Goal: Find specific page/section: Find specific page/section

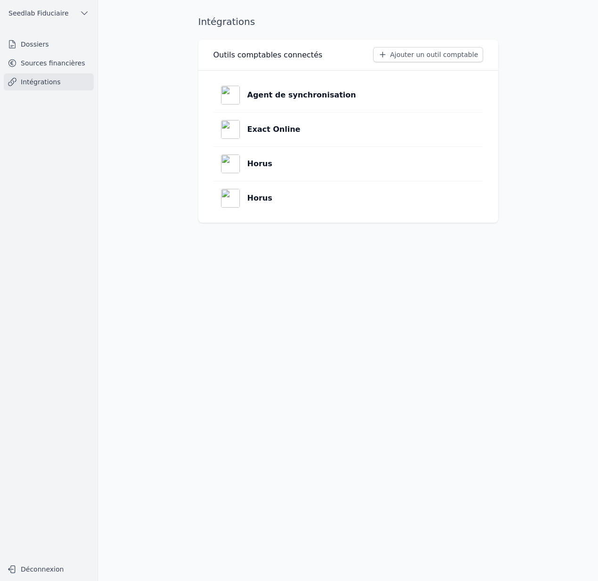
click at [87, 11] on icon "button" at bounding box center [84, 12] width 9 height 9
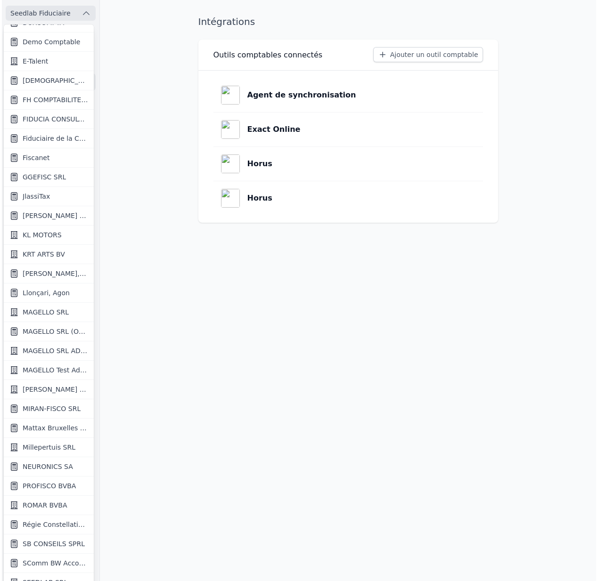
scroll to position [533, 0]
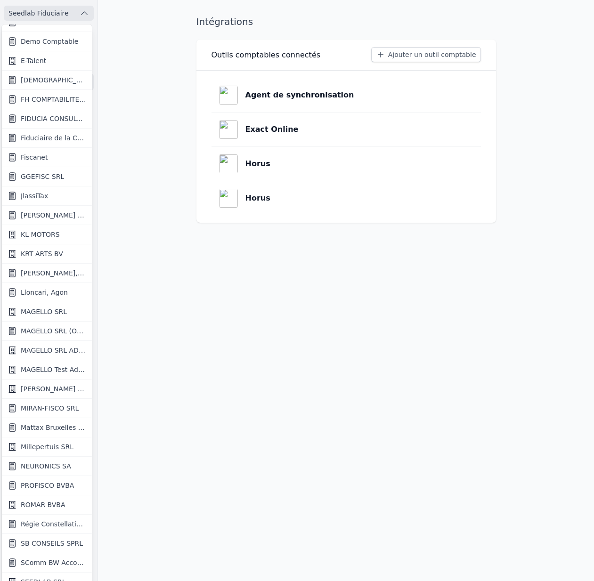
click at [56, 408] on span "MIRAN-FISCO SRL" at bounding box center [50, 408] width 58 height 9
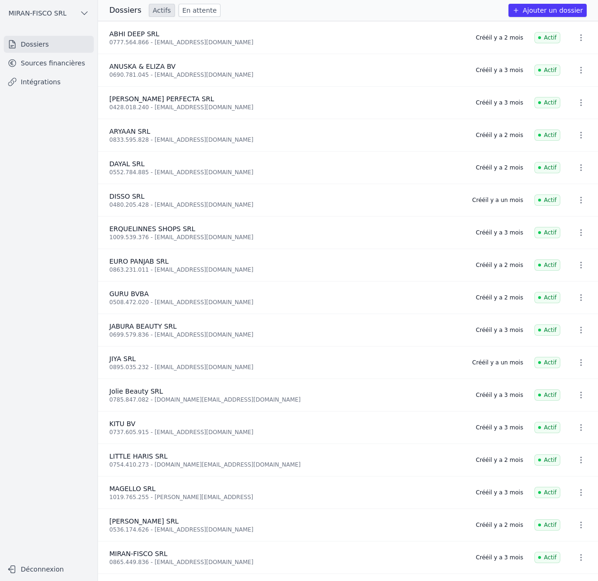
click at [59, 65] on link "Sources financières" at bounding box center [49, 63] width 90 height 17
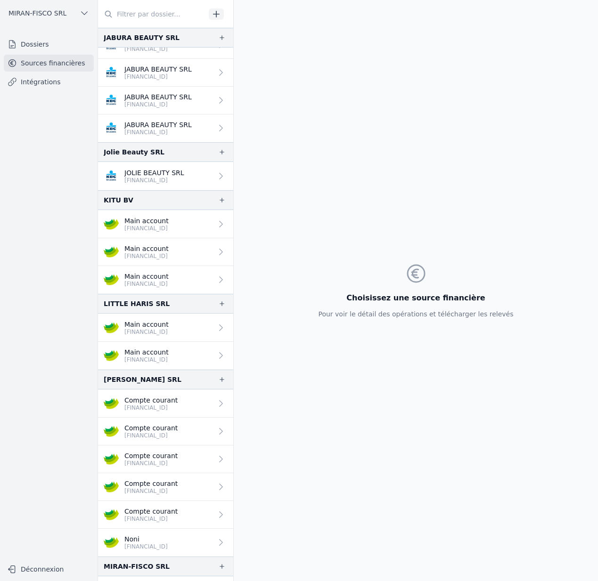
scroll to position [505, 0]
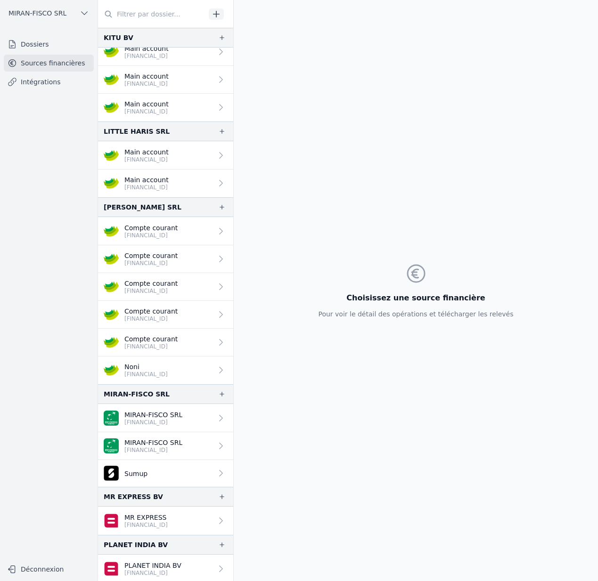
click at [176, 334] on p "Compte courant" at bounding box center [150, 338] width 53 height 9
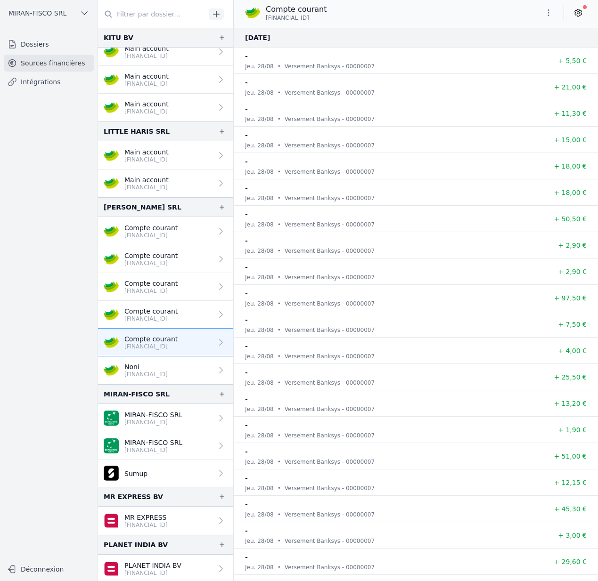
click at [552, 14] on icon "button" at bounding box center [548, 12] width 9 height 9
click at [447, 6] on div at bounding box center [299, 290] width 598 height 581
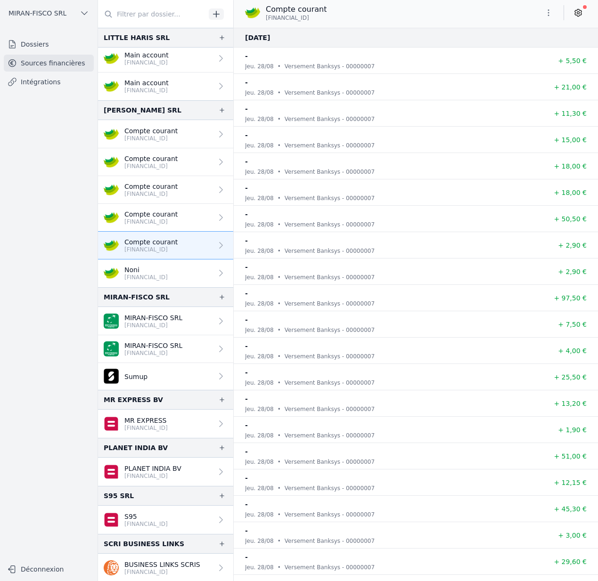
scroll to position [603, 0]
